Goal: Download file/media

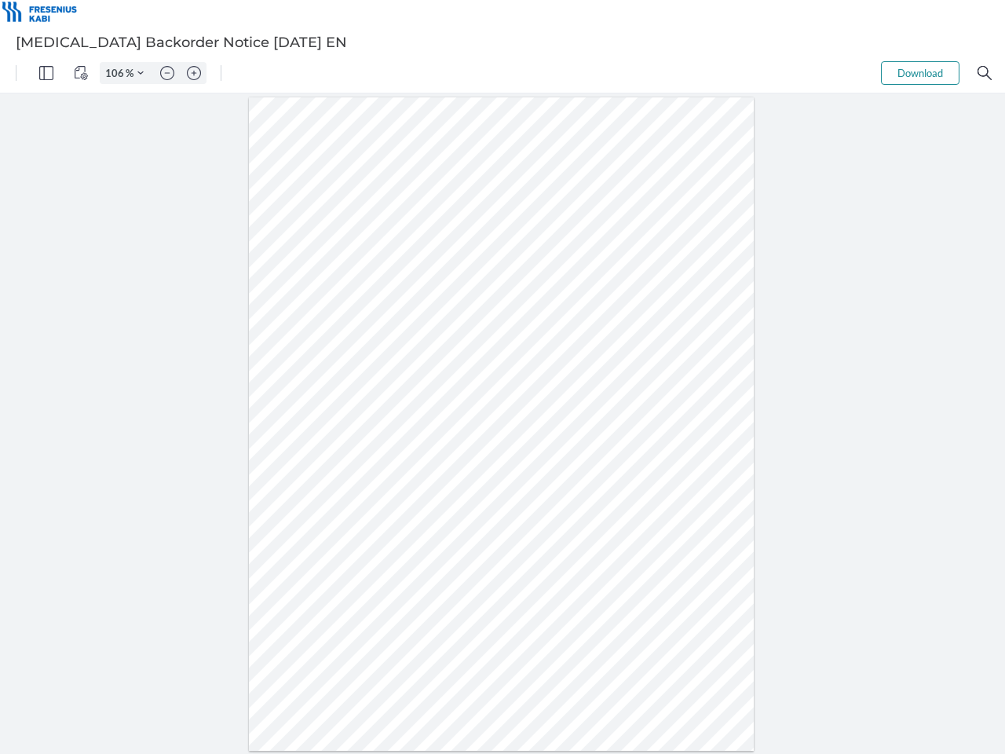
click at [46, 73] on img "Panel" at bounding box center [46, 73] width 14 height 14
click at [81, 73] on img "View Controls" at bounding box center [81, 73] width 14 height 14
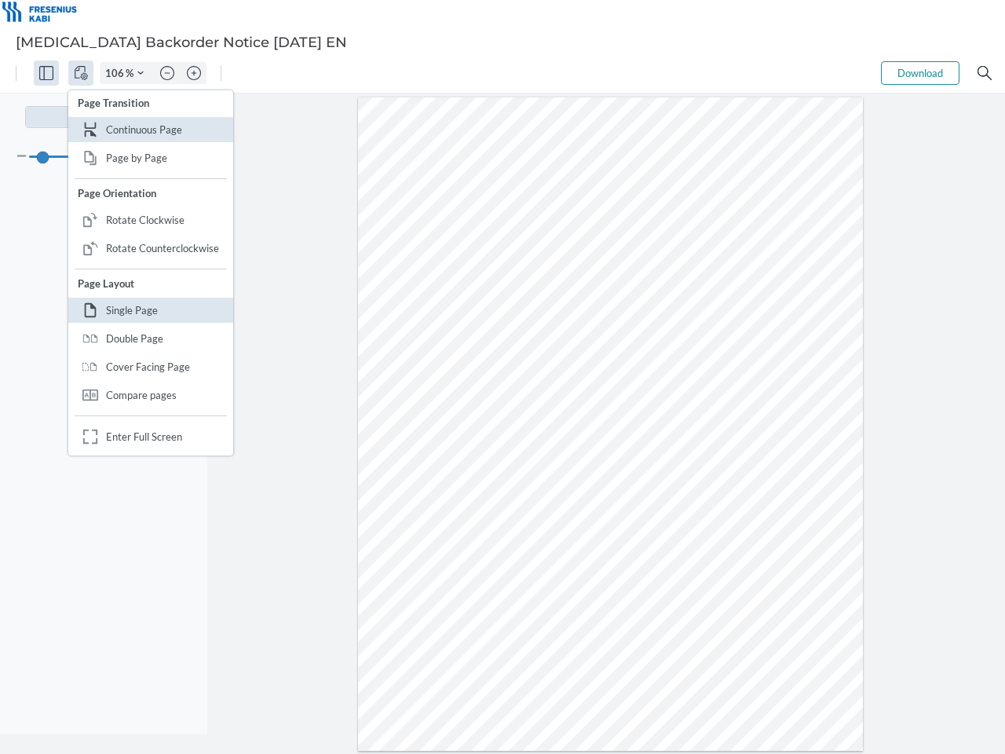
click at [117, 73] on input "106" at bounding box center [113, 73] width 25 height 14
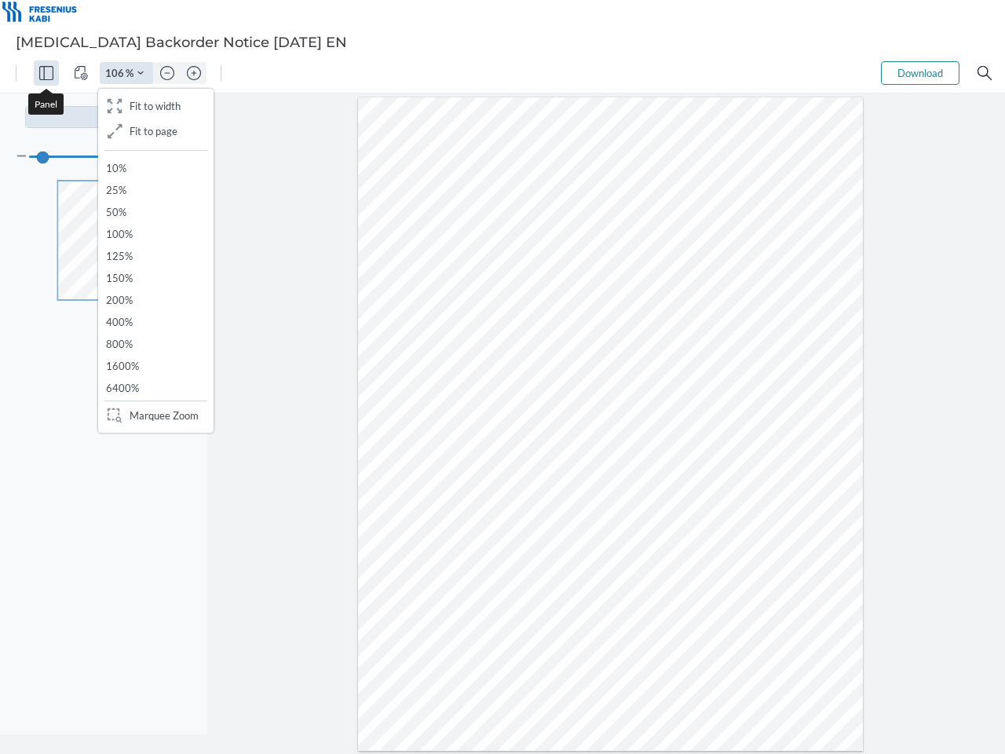
click at [141, 73] on img "Zoom Controls" at bounding box center [140, 73] width 6 height 6
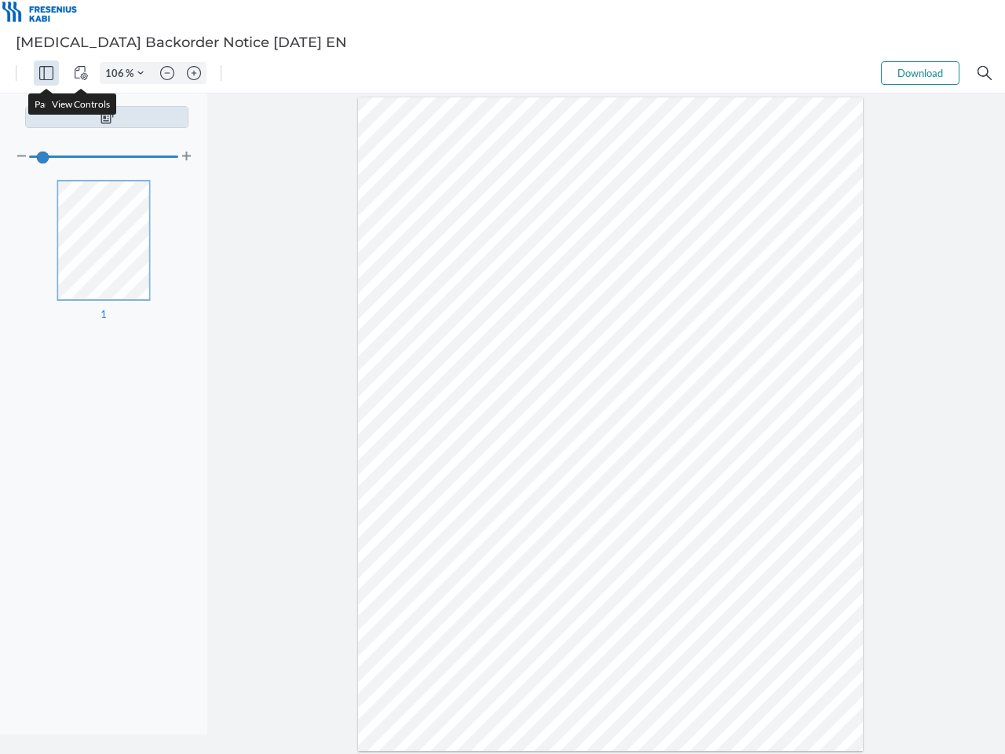
click at [167, 73] on img "Zoom out" at bounding box center [167, 73] width 14 height 14
click at [194, 73] on img "Zoom in" at bounding box center [194, 73] width 14 height 14
type input "106"
click at [921, 73] on button "Download" at bounding box center [920, 73] width 79 height 24
click at [985, 73] on img "Search" at bounding box center [985, 73] width 14 height 14
